Goal: Task Accomplishment & Management: Complete application form

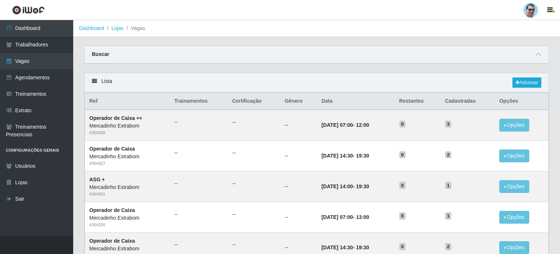
scroll to position [363, 0]
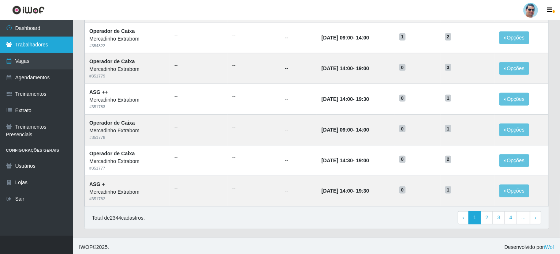
drag, startPoint x: 0, startPoint y: 0, endPoint x: 0, endPoint y: 49, distance: 49.4
click at [0, 49] on link "Trabalhadores" at bounding box center [36, 45] width 73 height 16
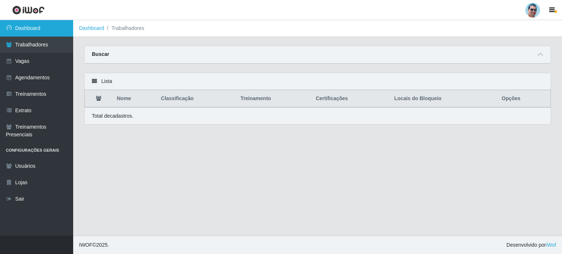
click at [35, 32] on link "Dashboard" at bounding box center [36, 28] width 73 height 16
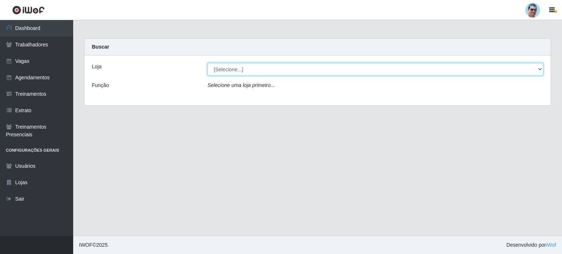
click at [487, 71] on select "[Selecione...] Mercadinho Extrabom" at bounding box center [375, 69] width 336 height 13
select select "175"
click at [207, 63] on select "[Selecione...] Mercadinho Extrabom" at bounding box center [375, 69] width 336 height 13
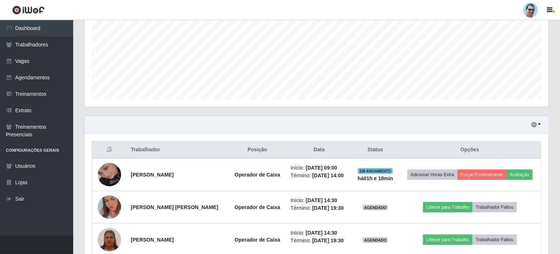
scroll to position [198, 0]
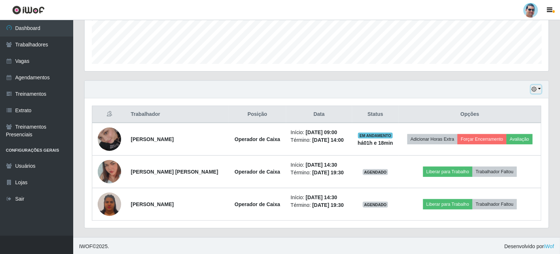
click at [539, 89] on button "button" at bounding box center [536, 89] width 10 height 8
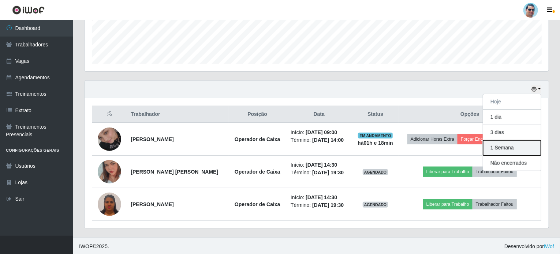
click at [515, 147] on button "1 Semana" at bounding box center [512, 148] width 58 height 15
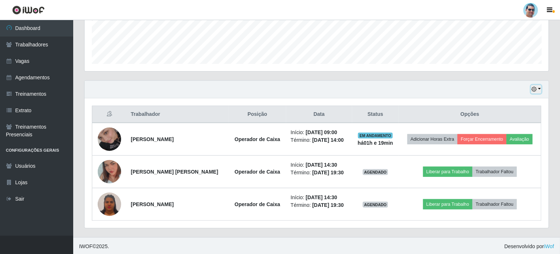
click at [538, 89] on button "button" at bounding box center [536, 89] width 10 height 8
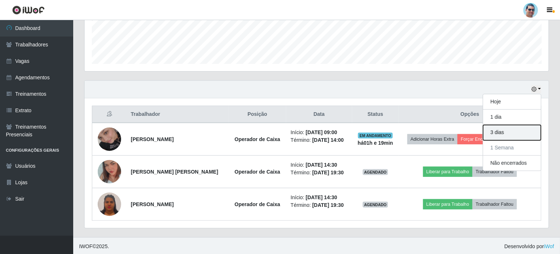
click at [507, 135] on button "3 dias" at bounding box center [512, 132] width 58 height 15
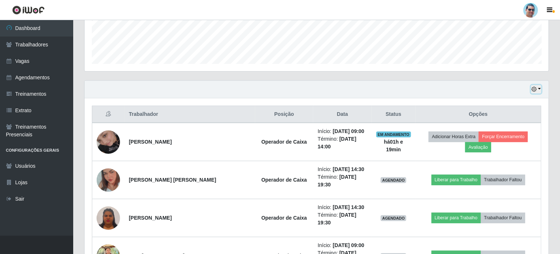
click at [541, 86] on button "button" at bounding box center [536, 89] width 10 height 8
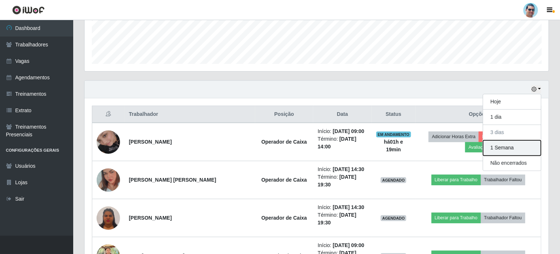
click at [524, 143] on button "1 Semana" at bounding box center [512, 148] width 58 height 15
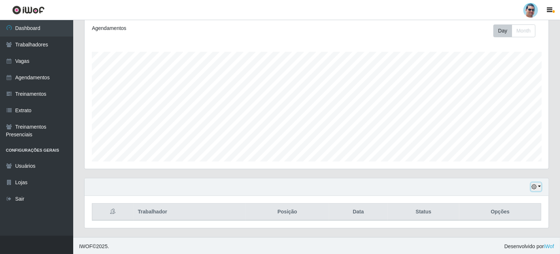
click at [540, 186] on button "button" at bounding box center [536, 187] width 10 height 8
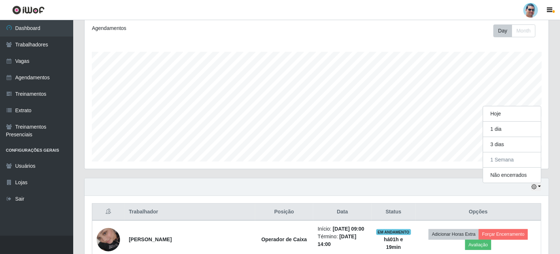
click at [443, 181] on div "Hoje 1 dia 3 dias 1 Semana Não encerrados" at bounding box center [317, 188] width 464 height 18
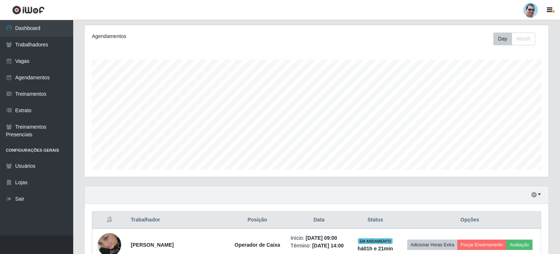
scroll to position [51, 0]
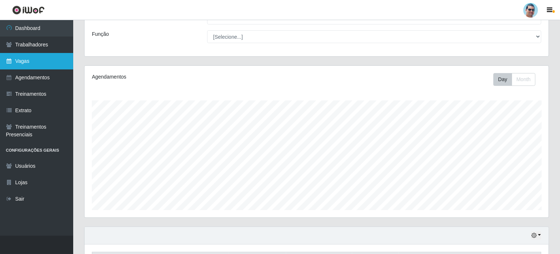
click at [59, 57] on link "Vagas" at bounding box center [36, 61] width 73 height 16
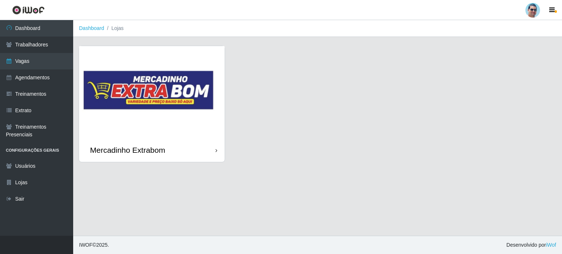
click at [93, 71] on img at bounding box center [152, 92] width 146 height 92
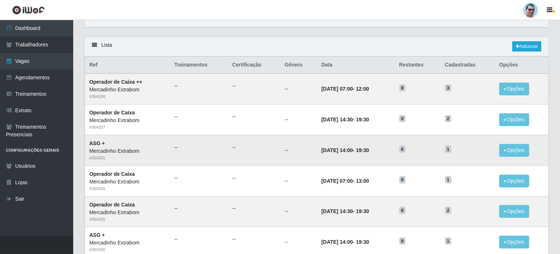
scroll to position [37, 0]
click at [369, 143] on td "[DATE] 14:00 - 19:30" at bounding box center [356, 150] width 78 height 31
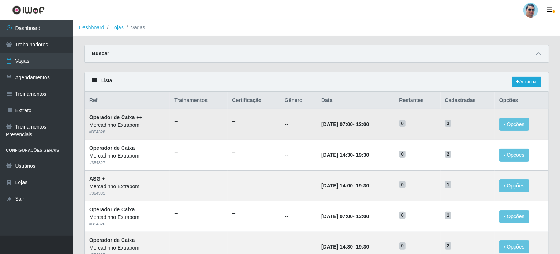
scroll to position [0, 0]
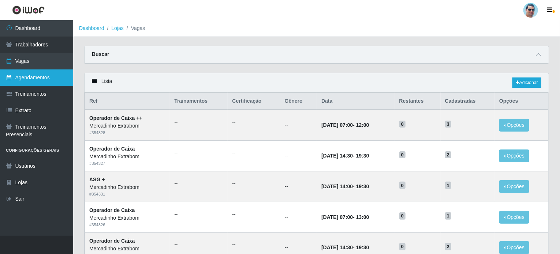
click at [14, 71] on link "Agendamentos" at bounding box center [36, 78] width 73 height 16
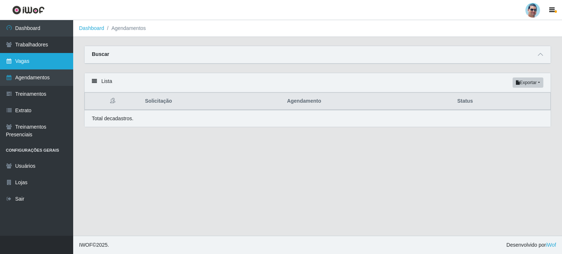
click at [50, 64] on link "Vagas" at bounding box center [36, 61] width 73 height 16
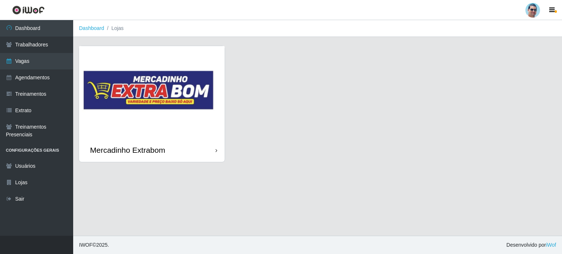
click at [189, 102] on img at bounding box center [152, 92] width 146 height 92
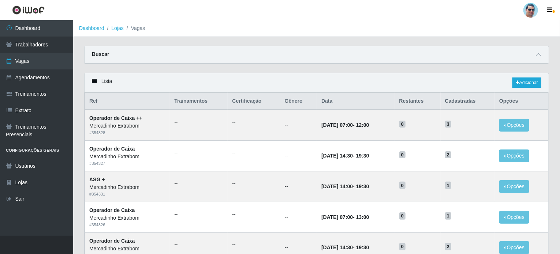
click at [542, 82] on div "Lista Adicionar" at bounding box center [317, 82] width 464 height 19
click at [532, 82] on link "Adicionar" at bounding box center [526, 83] width 29 height 10
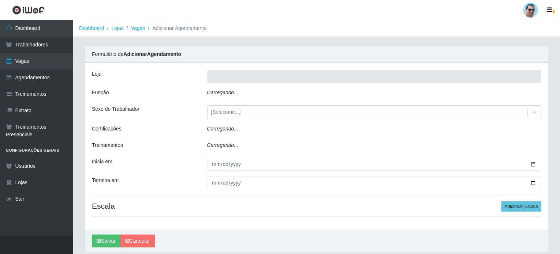
type input "Mercadinho Extrabom"
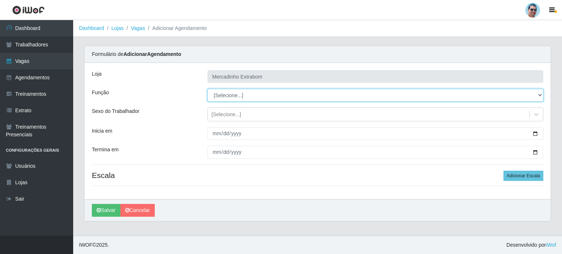
click at [251, 94] on select "[Selecione...] ASG ASG + ASG ++ Balconista Balconista + Balconista ++ Carregado…" at bounding box center [375, 95] width 336 height 13
select select "22"
click at [207, 89] on select "[Selecione...] ASG ASG + ASG ++ Balconista Balconista + Balconista ++ Carregado…" at bounding box center [375, 95] width 336 height 13
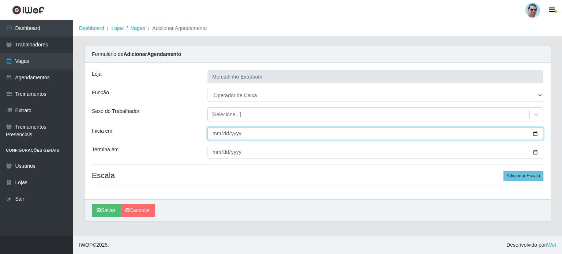
click at [217, 135] on input "Inicia em" at bounding box center [375, 133] width 336 height 13
type input "0201-10-06"
type input "0025-10-06"
type input "[DATE]"
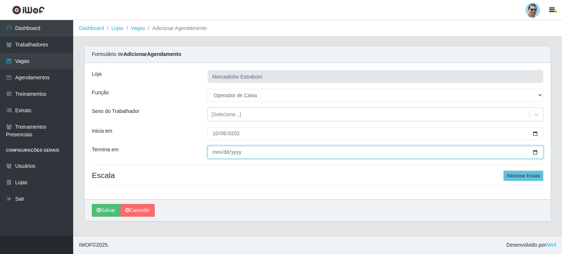
click at [215, 156] on input "Termina em" at bounding box center [375, 152] width 336 height 13
type input "[DATE]"
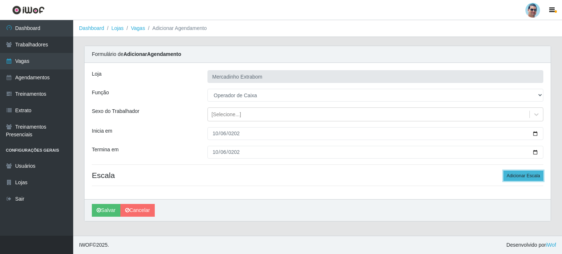
click at [524, 175] on button "Adicionar Escala" at bounding box center [524, 176] width 40 height 10
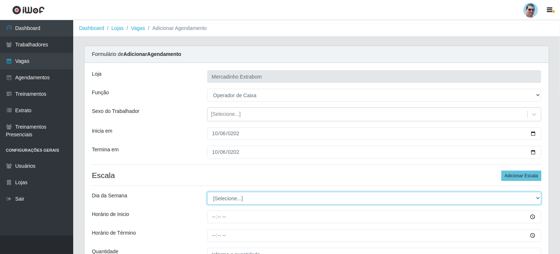
click at [229, 195] on select "[Selecione...] Segunda Terça Quarta Quinta Sexta Sábado Domingo" at bounding box center [374, 198] width 334 height 13
select select "1"
click at [207, 192] on select "[Selecione...] Segunda Terça Quarta Quinta Sexta Sábado Domingo" at bounding box center [374, 198] width 334 height 13
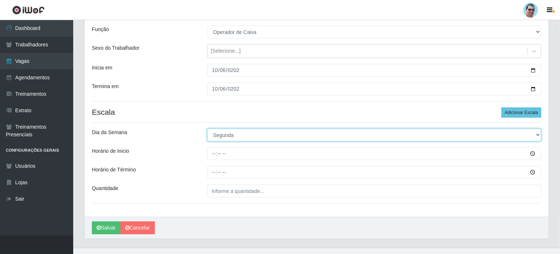
scroll to position [73, 0]
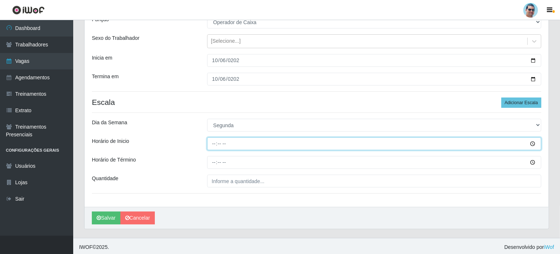
click at [214, 142] on input "Horário de Inicio" at bounding box center [374, 144] width 334 height 13
type input "07:00"
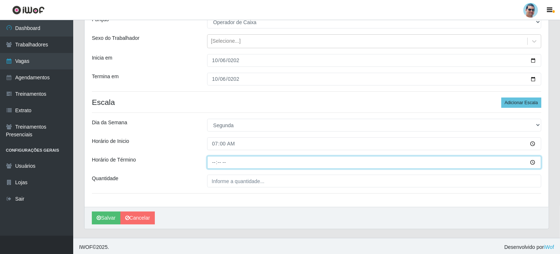
click at [213, 164] on input "Horário de Término" at bounding box center [374, 162] width 334 height 13
type input "13:00"
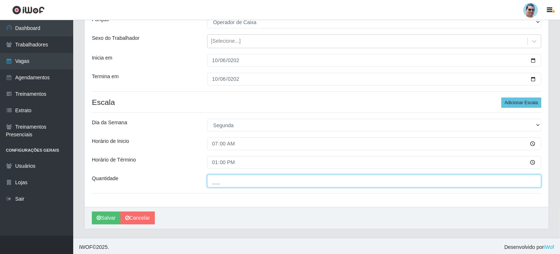
click at [220, 177] on input "___" at bounding box center [374, 181] width 334 height 13
type input "1__"
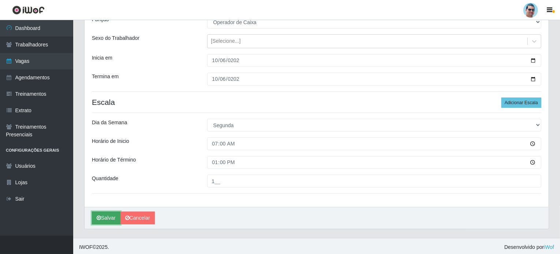
click at [105, 216] on button "Salvar" at bounding box center [106, 218] width 29 height 13
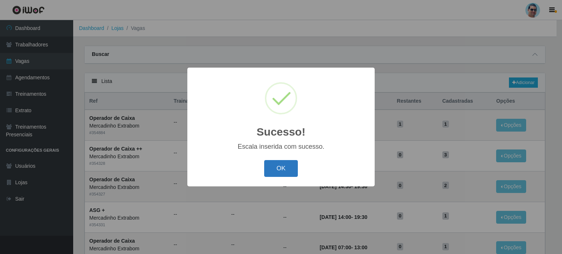
click at [280, 162] on button "OK" at bounding box center [281, 168] width 34 height 17
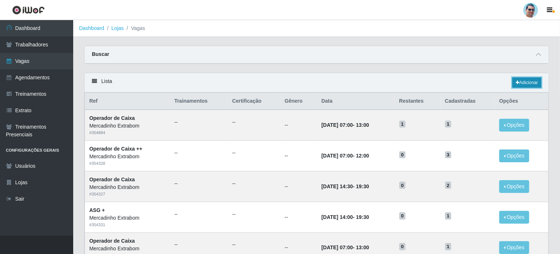
click at [527, 85] on link "Adicionar" at bounding box center [526, 83] width 29 height 10
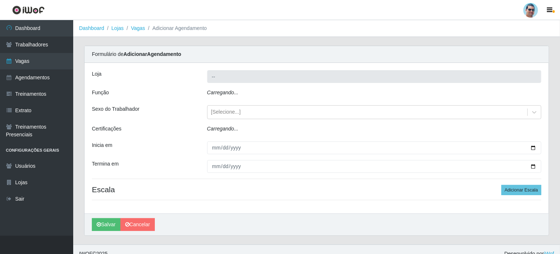
type input "Mercadinho Extrabom"
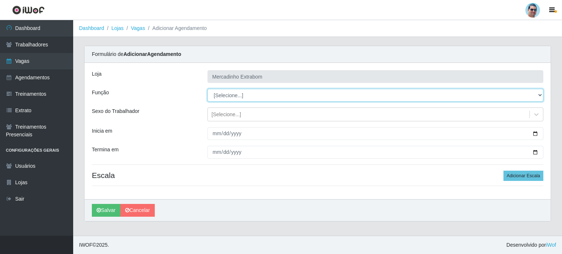
click at [224, 97] on select "[Selecione...] ASG ASG + ASG ++ Balconista Balconista + Balconista ++ Carregado…" at bounding box center [375, 95] width 336 height 13
select select "22"
click at [207, 89] on select "[Selecione...] ASG ASG + ASG ++ Balconista Balconista + Balconista ++ Carregado…" at bounding box center [375, 95] width 336 height 13
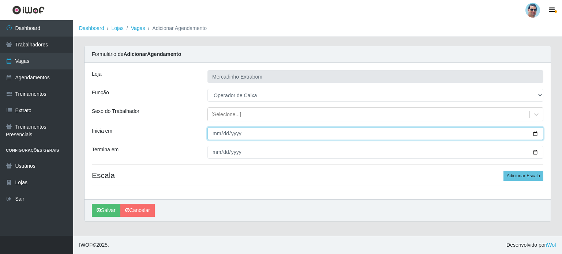
click at [214, 134] on input "Inicia em" at bounding box center [375, 133] width 336 height 13
type input "[DATE]"
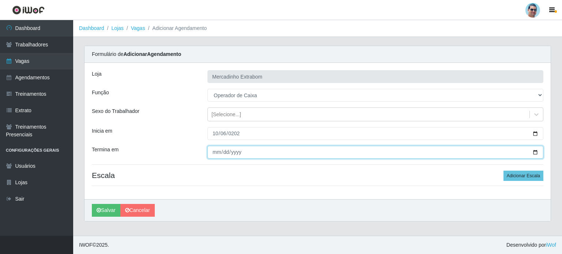
click at [214, 155] on input "Termina em" at bounding box center [375, 152] width 336 height 13
type input "[DATE]"
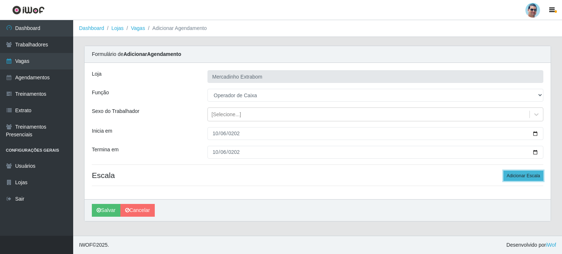
click at [512, 173] on button "Adicionar Escala" at bounding box center [524, 176] width 40 height 10
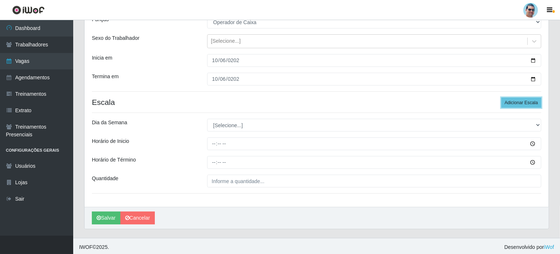
scroll to position [75, 0]
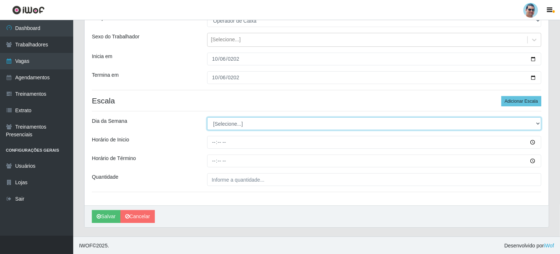
click at [246, 124] on select "[Selecione...] Segunda Terça Quarta Quinta Sexta Sábado Domingo" at bounding box center [374, 123] width 334 height 13
select select "1"
click at [207, 117] on select "[Selecione...] Segunda Terça Quarta Quinta Sexta Sábado Domingo" at bounding box center [374, 123] width 334 height 13
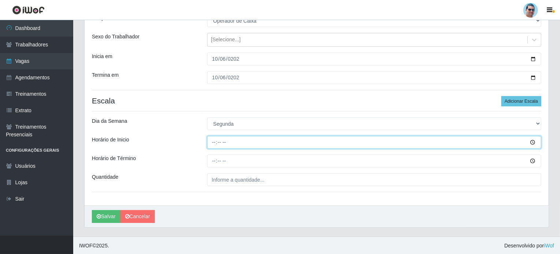
click at [214, 145] on input "Horário de Inicio" at bounding box center [374, 142] width 334 height 13
type input "10:14"
type input "10:00"
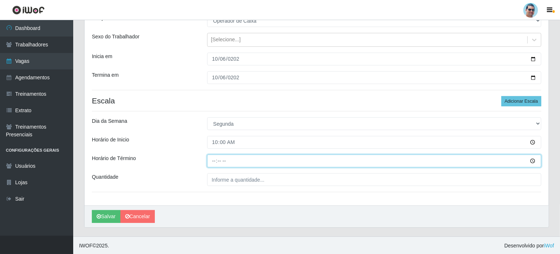
click at [212, 160] on input "Horário de Término" at bounding box center [374, 161] width 334 height 13
type input "14:00"
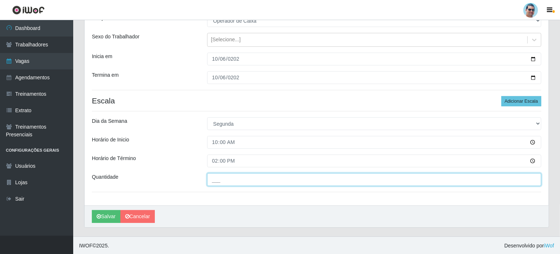
click at [221, 177] on input "___" at bounding box center [374, 179] width 334 height 13
type input "1__"
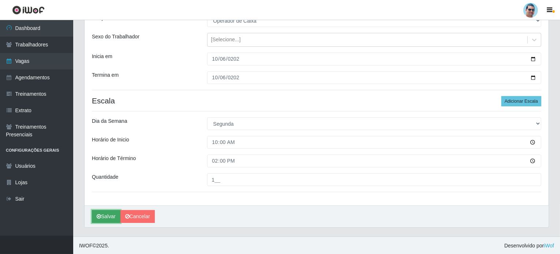
click at [101, 214] on icon "submit" at bounding box center [99, 216] width 4 height 5
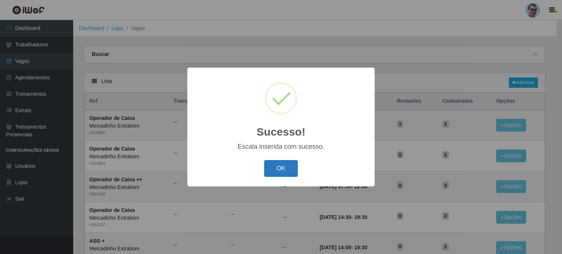
click at [288, 164] on button "OK" at bounding box center [281, 168] width 34 height 17
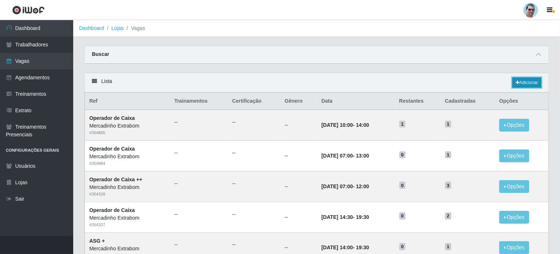
click at [527, 81] on link "Adicionar" at bounding box center [526, 83] width 29 height 10
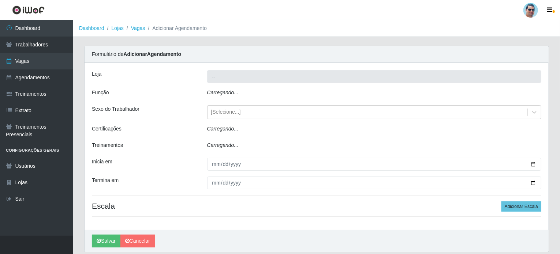
type input "Mercadinho Extrabom"
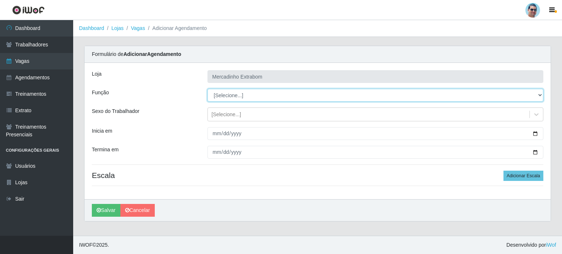
click at [229, 95] on select "[Selecione...] ASG ASG + ASG ++ Balconista Balconista + Balconista ++ Carregado…" at bounding box center [375, 95] width 336 height 13
select select "22"
click at [207, 89] on select "[Selecione...] ASG ASG + ASG ++ Balconista Balconista + Balconista ++ Carregado…" at bounding box center [375, 95] width 336 height 13
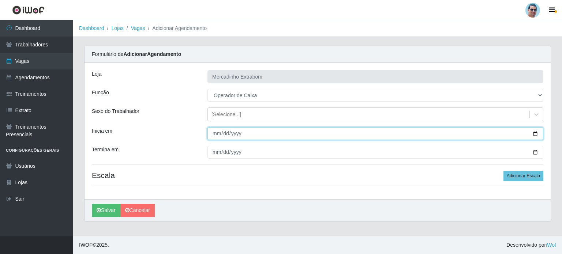
click at [214, 136] on input "Inicia em" at bounding box center [375, 133] width 336 height 13
type input "[DATE]"
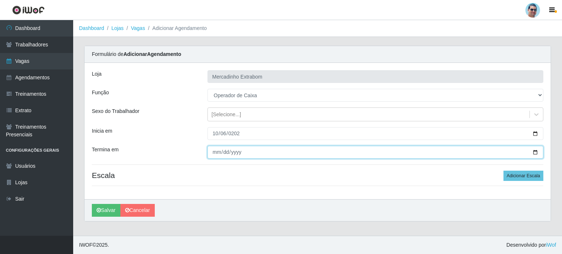
click at [214, 152] on input "Termina em" at bounding box center [375, 152] width 336 height 13
type input "[DATE]"
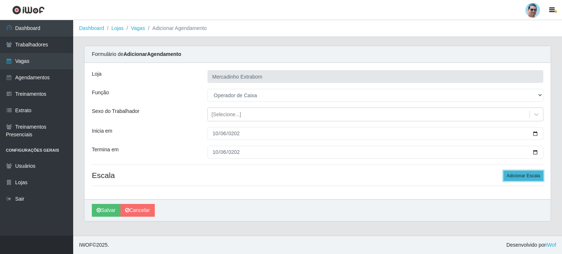
click at [515, 176] on button "Adicionar Escala" at bounding box center [524, 176] width 40 height 10
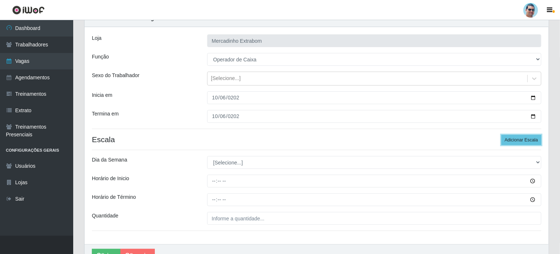
scroll to position [37, 0]
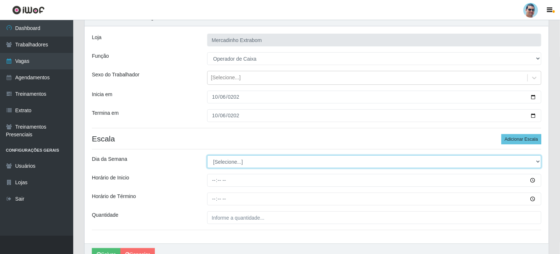
click at [238, 157] on select "[Selecione...] Segunda Terça Quarta Quinta Sexta Sábado Domingo" at bounding box center [374, 162] width 334 height 13
select select "1"
click at [207, 156] on select "[Selecione...] Segunda Terça Quarta Quinta Sexta Sábado Domingo" at bounding box center [374, 162] width 334 height 13
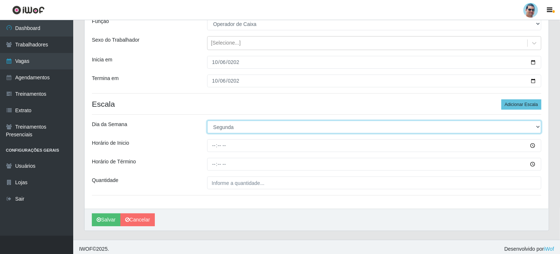
scroll to position [75, 0]
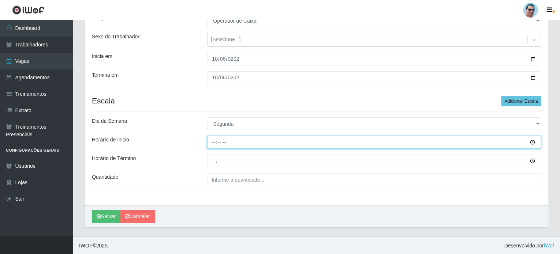
click at [214, 143] on input "Horário de Inicio" at bounding box center [374, 142] width 334 height 13
type input "13:00"
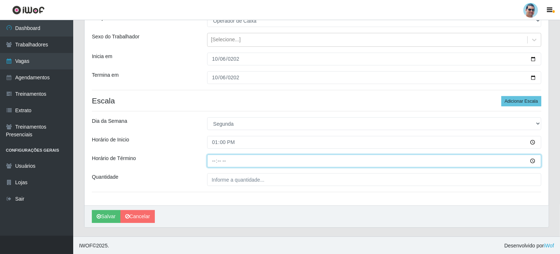
click at [214, 159] on input "Horário de Término" at bounding box center [374, 161] width 334 height 13
type input "19:00"
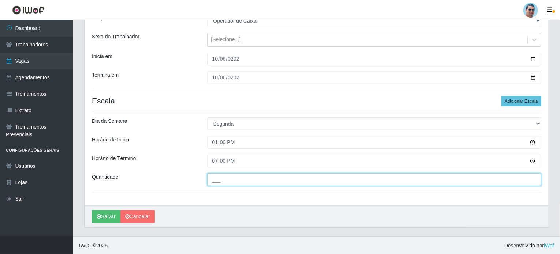
click at [233, 183] on input "___" at bounding box center [374, 179] width 334 height 13
type input "1__"
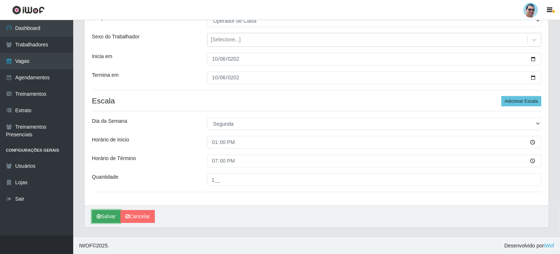
click at [97, 213] on button "Salvar" at bounding box center [106, 216] width 29 height 13
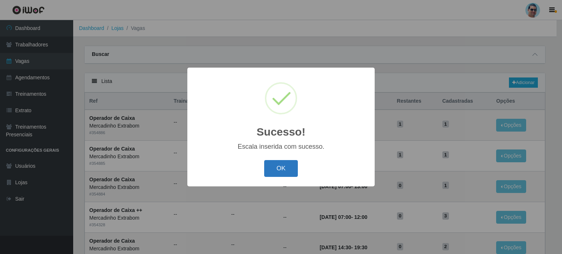
click at [277, 169] on button "OK" at bounding box center [281, 168] width 34 height 17
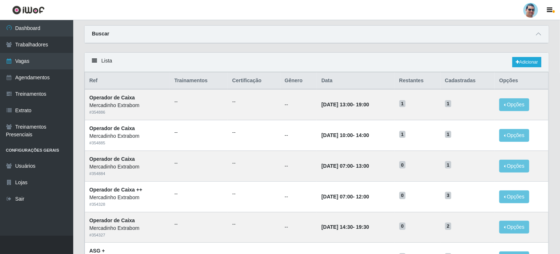
scroll to position [37, 0]
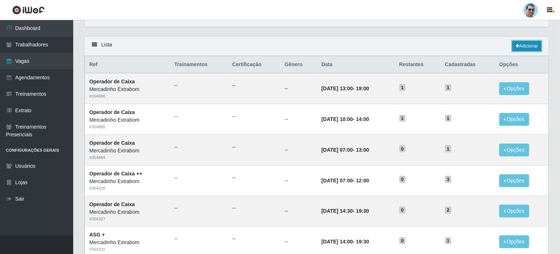
click at [523, 46] on link "Adicionar" at bounding box center [526, 46] width 29 height 10
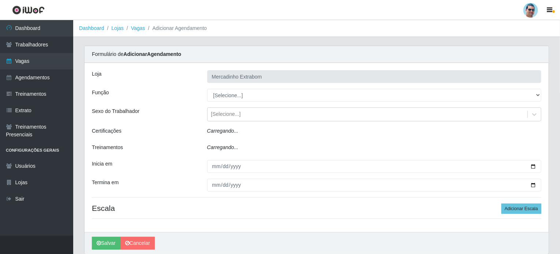
type input "Mercadinho Extrabom"
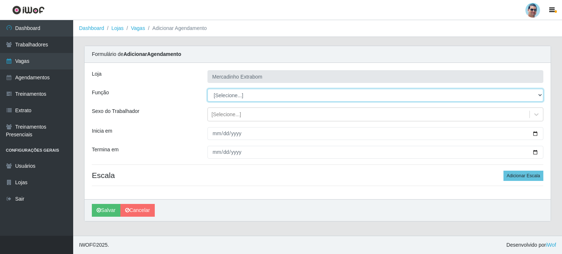
click at [251, 95] on select "[Selecione...] ASG ASG + ASG ++ Balconista Balconista + Balconista ++ Carregado…" at bounding box center [375, 95] width 336 height 13
select select "22"
click at [207, 89] on select "[Selecione...] ASG ASG + ASG ++ Balconista Balconista + Balconista ++ Carregado…" at bounding box center [375, 95] width 336 height 13
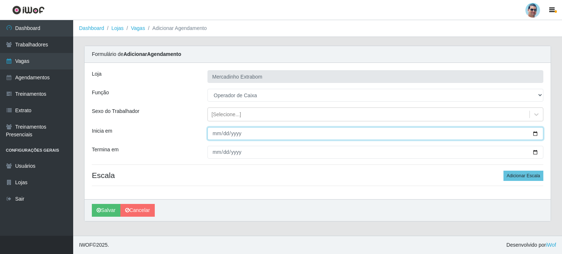
click at [217, 134] on input "Inicia em" at bounding box center [375, 133] width 336 height 13
type input "[DATE]"
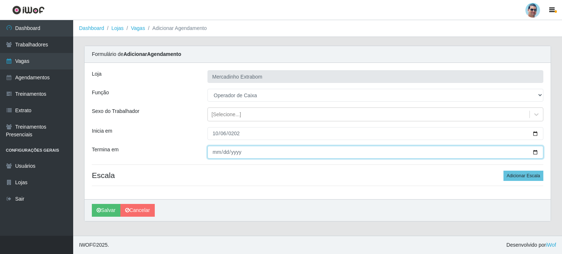
click at [215, 156] on input "Termina em" at bounding box center [375, 152] width 336 height 13
type input "[DATE]"
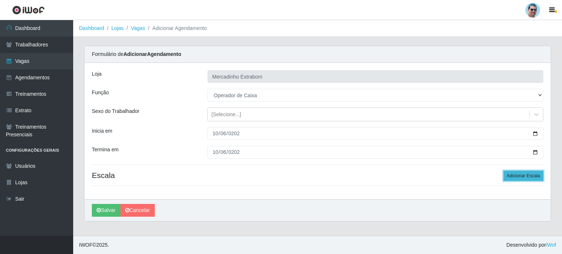
click at [513, 174] on button "Adicionar Escala" at bounding box center [524, 176] width 40 height 10
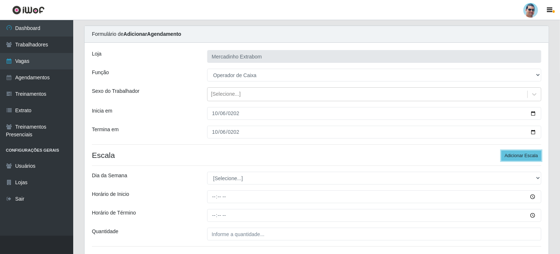
scroll to position [73, 0]
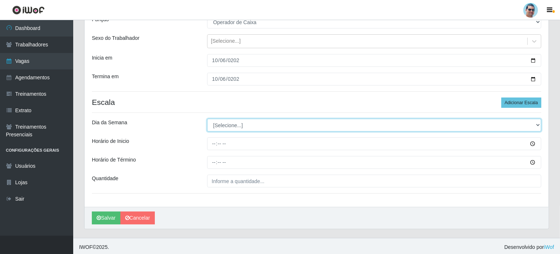
click at [235, 128] on select "[Selecione...] Segunda Terça Quarta Quinta Sexta Sábado Domingo" at bounding box center [374, 125] width 334 height 13
select select "1"
click at [207, 119] on select "[Selecione...] Segunda Terça Quarta Quinta Sexta Sábado Domingo" at bounding box center [374, 125] width 334 height 13
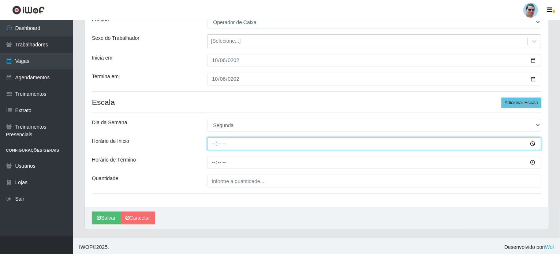
click at [212, 143] on input "Horário de Inicio" at bounding box center [374, 144] width 334 height 13
click at [215, 144] on input "Horário de Inicio" at bounding box center [374, 144] width 334 height 13
click at [213, 144] on input "Horário de Inicio" at bounding box center [374, 144] width 334 height 13
click at [215, 140] on input "Horário de Inicio" at bounding box center [374, 144] width 334 height 13
click at [220, 142] on input "Horário de Inicio" at bounding box center [374, 144] width 334 height 13
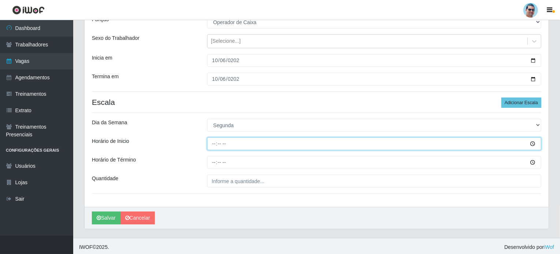
click at [214, 143] on input "Horário de Inicio" at bounding box center [374, 144] width 334 height 13
type input "15:00"
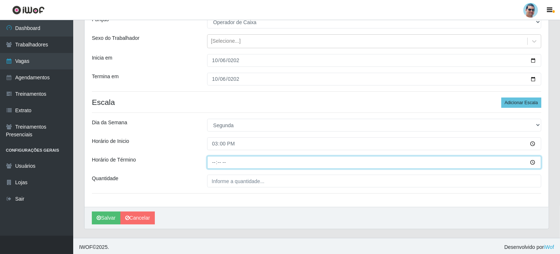
click at [213, 161] on input "Horário de Término" at bounding box center [374, 162] width 334 height 13
type input "19:00"
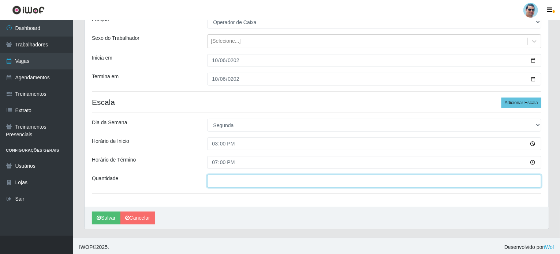
click at [209, 183] on input "___" at bounding box center [374, 181] width 334 height 13
type input "1__"
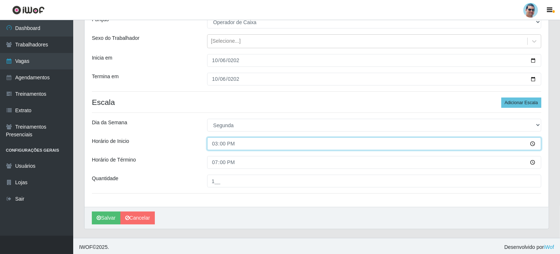
click at [217, 145] on input "15:00" at bounding box center [374, 144] width 334 height 13
click at [215, 141] on input "15:00" at bounding box center [374, 144] width 334 height 13
click at [221, 141] on input "15:00" at bounding box center [374, 144] width 334 height 13
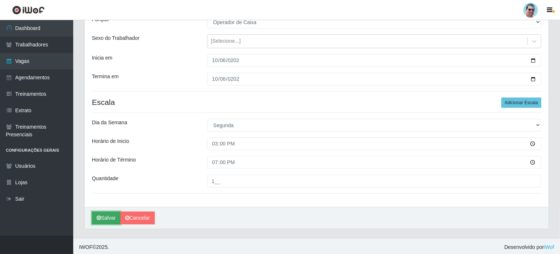
click at [105, 216] on button "Salvar" at bounding box center [106, 218] width 29 height 13
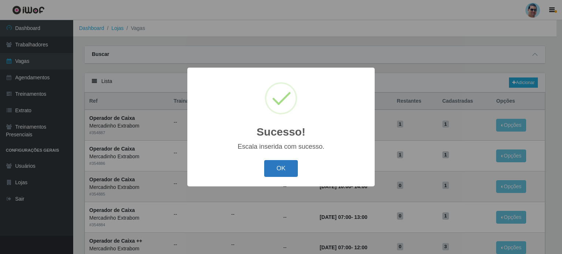
click at [281, 164] on button "OK" at bounding box center [281, 168] width 34 height 17
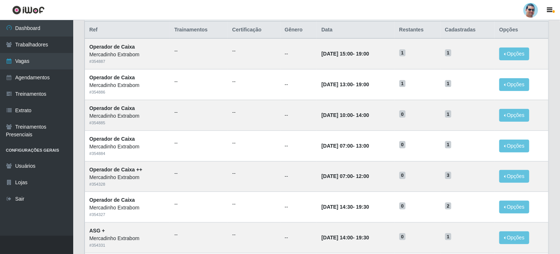
scroll to position [71, 0]
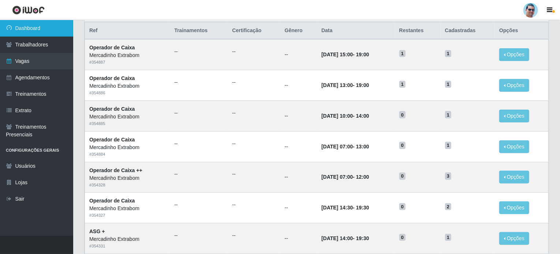
click at [11, 26] on icon at bounding box center [9, 27] width 7 height 5
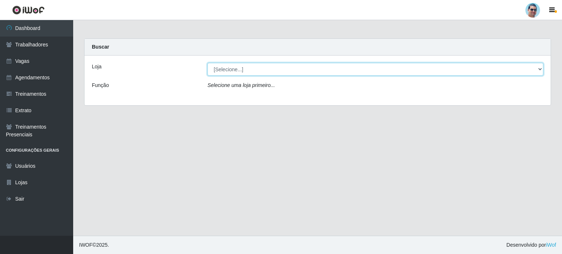
click at [318, 68] on select "[Selecione...] Mercadinho Extrabom" at bounding box center [375, 69] width 336 height 13
select select "175"
click at [207, 63] on select "[Selecione...] Mercadinho Extrabom" at bounding box center [375, 69] width 336 height 13
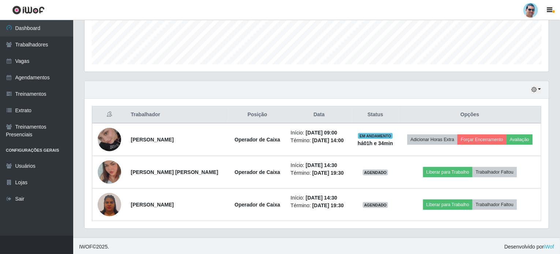
scroll to position [198, 0]
